Goal: Information Seeking & Learning: Learn about a topic

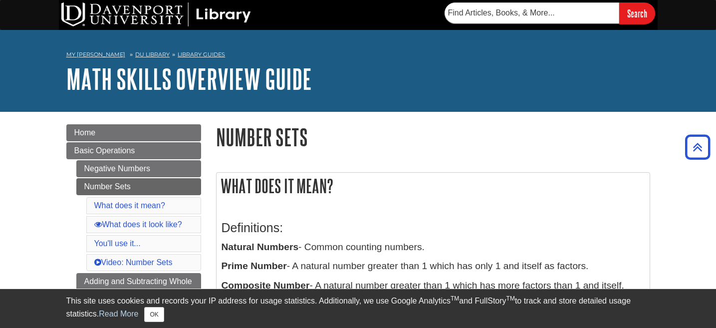
scroll to position [1006, 0]
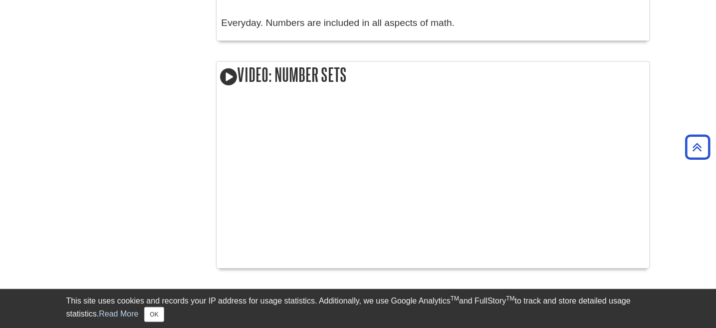
drag, startPoint x: 351, startPoint y: 2, endPoint x: 120, endPoint y: 117, distance: 257.8
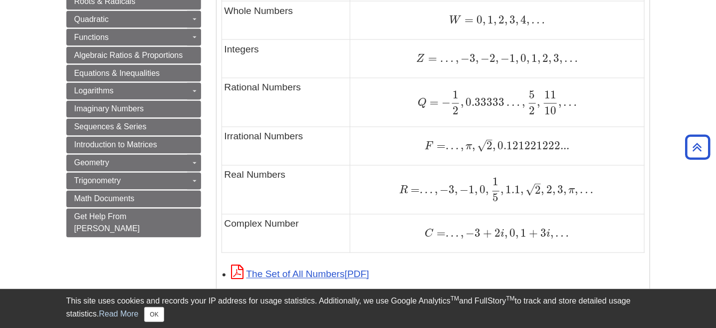
scroll to position [643, 0]
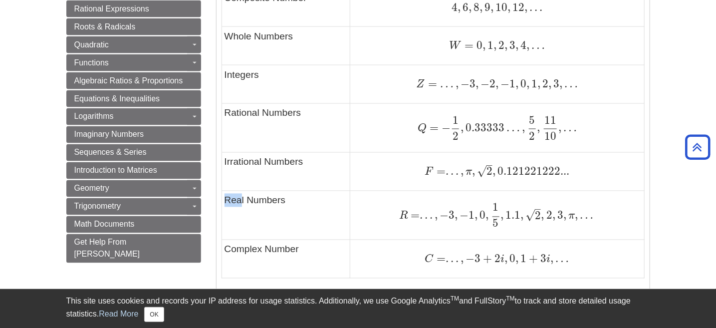
drag, startPoint x: 242, startPoint y: 200, endPoint x: 222, endPoint y: 200, distance: 20.4
click at [222, 200] on td "Real Numbers" at bounding box center [285, 215] width 129 height 49
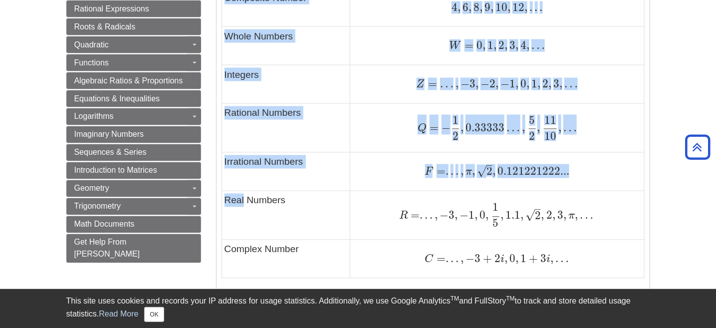
drag, startPoint x: 244, startPoint y: 200, endPoint x: 216, endPoint y: 202, distance: 28.0
click at [216, 202] on div "A general example to help you recognize patterns and spot the information you'r…" at bounding box center [432, 83] width 433 height 474
click at [227, 200] on td "Real Numbers" at bounding box center [285, 215] width 129 height 49
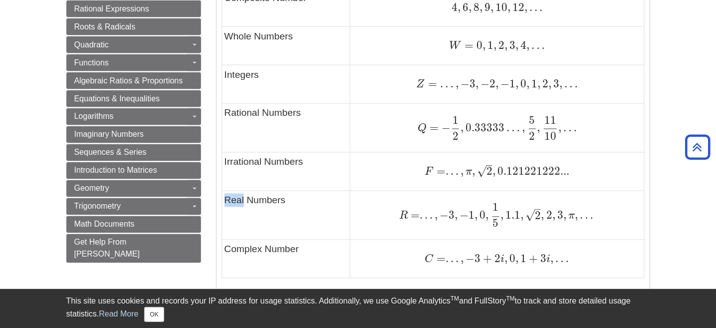
drag, startPoint x: 244, startPoint y: 199, endPoint x: 225, endPoint y: 203, distance: 19.5
click at [225, 203] on td "Real Numbers" at bounding box center [285, 215] width 129 height 49
copy td "Real"
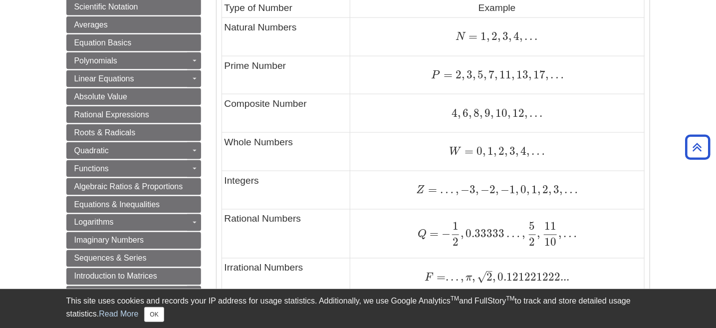
scroll to position [546, 0]
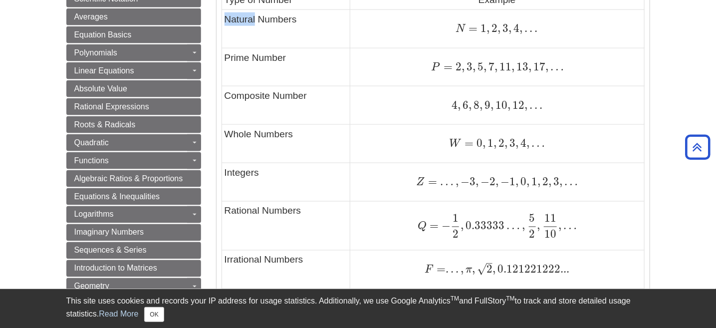
drag, startPoint x: 226, startPoint y: 21, endPoint x: 256, endPoint y: 18, distance: 29.6
click at [256, 18] on td "Natural Numbers" at bounding box center [285, 28] width 129 height 38
copy td "Natural"
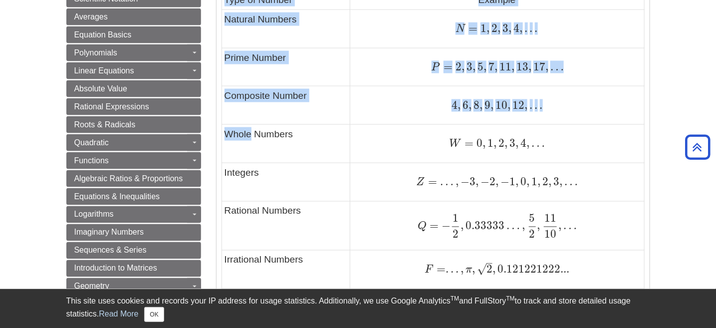
drag, startPoint x: 251, startPoint y: 135, endPoint x: 220, endPoint y: 136, distance: 30.9
click at [220, 136] on div "A general example to help you recognize patterns and spot the information you'r…" at bounding box center [432, 181] width 433 height 474
click at [223, 135] on td "Whole Numbers" at bounding box center [285, 144] width 129 height 38
click at [225, 133] on td "Whole Numbers" at bounding box center [285, 144] width 129 height 38
click at [243, 133] on td "Whole Numbers" at bounding box center [285, 144] width 129 height 38
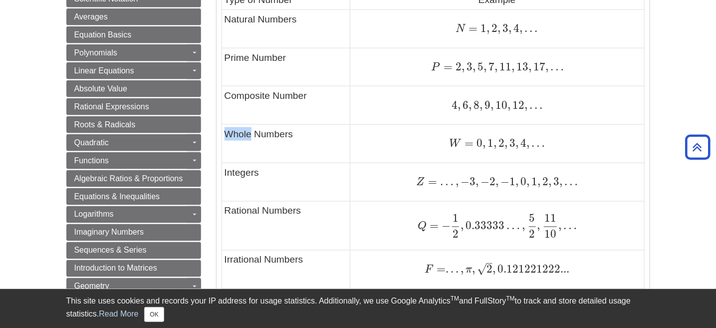
drag, startPoint x: 251, startPoint y: 134, endPoint x: 225, endPoint y: 135, distance: 26.0
click at [225, 135] on td "Whole Numbers" at bounding box center [285, 144] width 129 height 38
copy td "Whole"
drag, startPoint x: 260, startPoint y: 210, endPoint x: 227, endPoint y: 213, distance: 33.0
click at [227, 213] on td "Rational Numbers" at bounding box center [285, 225] width 129 height 49
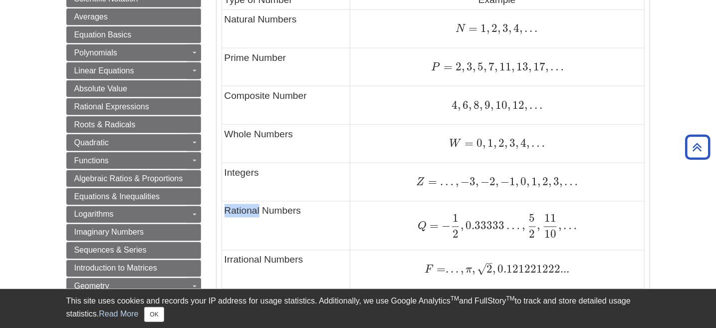
copy td "Rational"
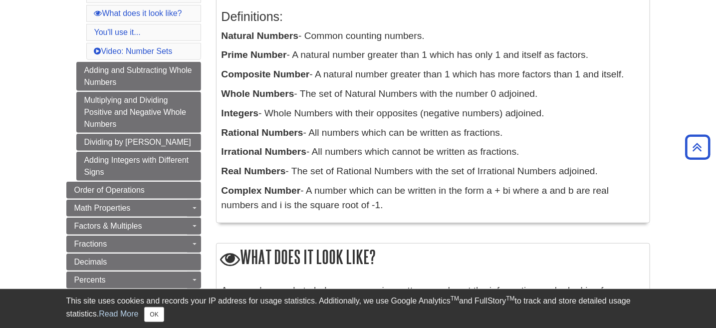
scroll to position [214, 0]
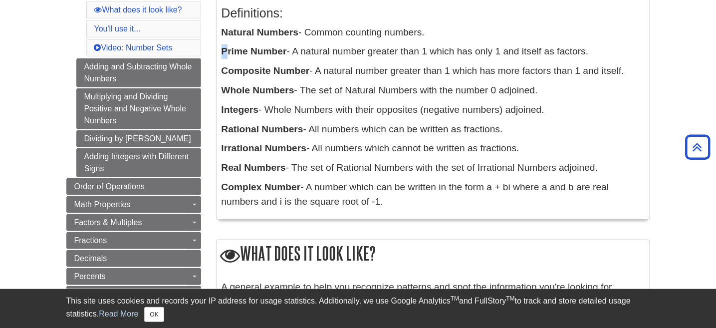
drag, startPoint x: 220, startPoint y: 52, endPoint x: 228, endPoint y: 52, distance: 8.0
click at [228, 52] on div "Definitions: Natural Numbers - Common counting numbers. Prime Number - A natura…" at bounding box center [432, 105] width 433 height 228
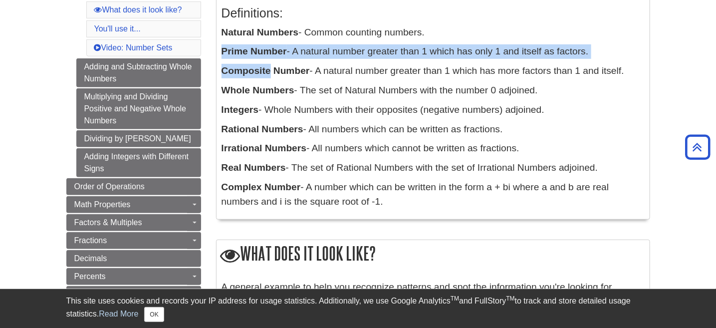
drag, startPoint x: 270, startPoint y: 68, endPoint x: 219, endPoint y: 48, distance: 54.4
click at [219, 48] on div "Definitions: Natural Numbers - Common counting numbers. Prime Number - A natura…" at bounding box center [432, 105] width 433 height 228
copy div "Prime Number - A natural number greater than 1 which has only 1 and itself as f…"
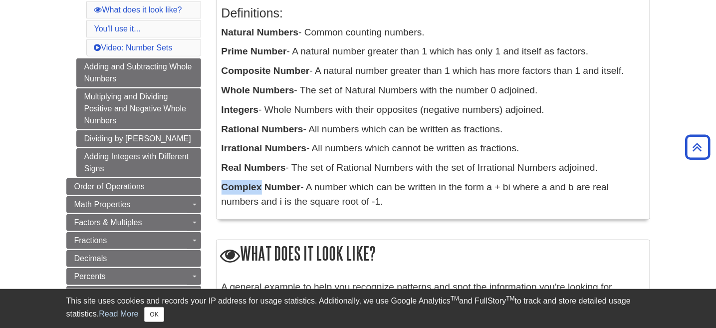
drag, startPoint x: 261, startPoint y: 189, endPoint x: 222, endPoint y: 184, distance: 39.8
click at [222, 184] on b "Complex Number" at bounding box center [260, 187] width 79 height 10
copy b "Complex"
